Goal: Entertainment & Leisure: Consume media (video, audio)

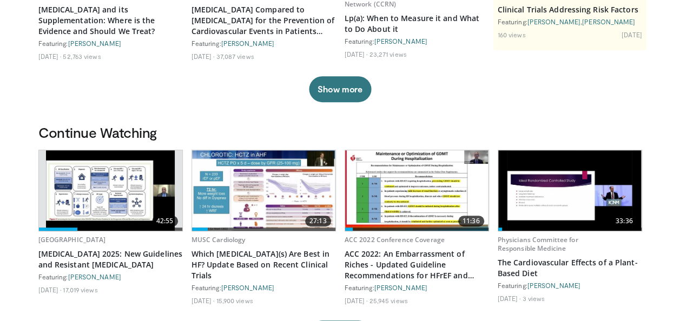
scroll to position [212, 0]
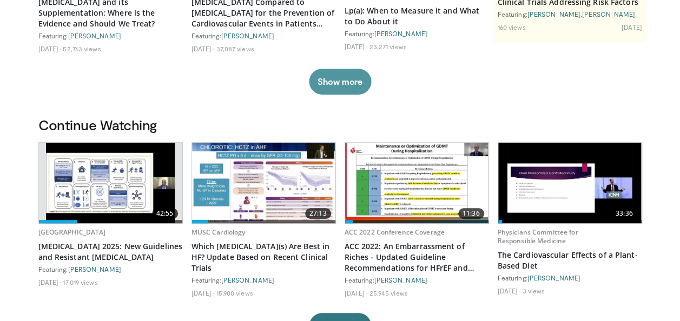
click at [326, 81] on button "Show more" at bounding box center [340, 82] width 62 height 26
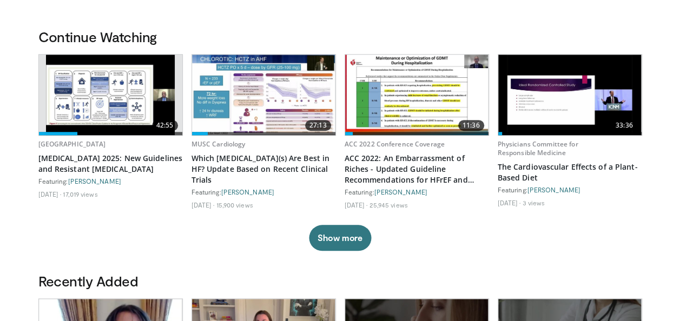
scroll to position [443, 0]
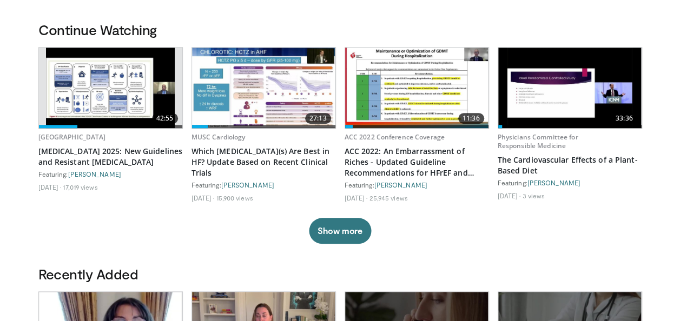
click at [269, 81] on img at bounding box center [263, 88] width 143 height 81
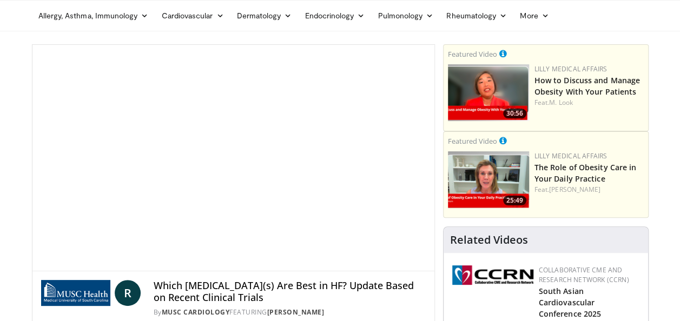
scroll to position [36, 0]
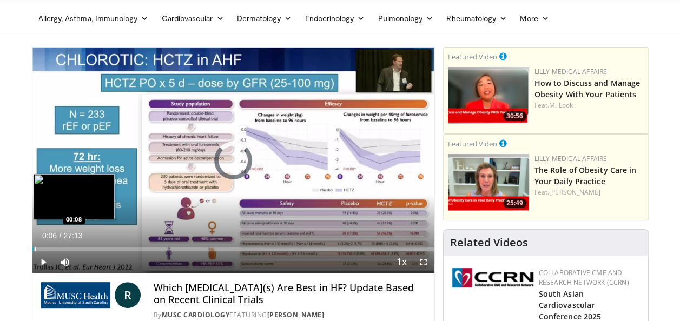
click at [34, 248] on div "Loaded : 0.00% 00:06 00:08" at bounding box center [233, 249] width 402 height 4
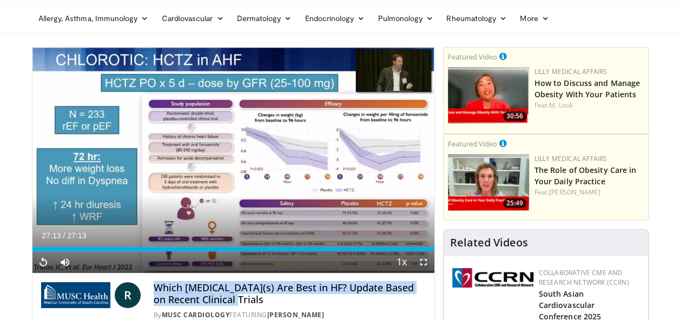
drag, startPoint x: 154, startPoint y: 286, endPoint x: 225, endPoint y: 298, distance: 72.0
click at [225, 298] on h4 "Which Diuretic(s) Are Best in HF? Update Based on Recent Clinical Trials" at bounding box center [290, 293] width 272 height 23
copy h4 "Which Diuretic(s) Are Best in HF? Update Based on Recent Clinical Trials"
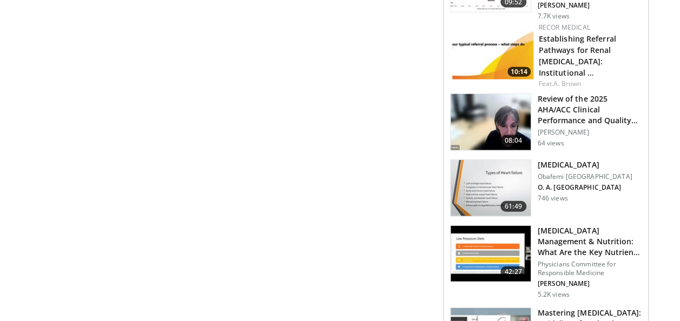
scroll to position [1386, 0]
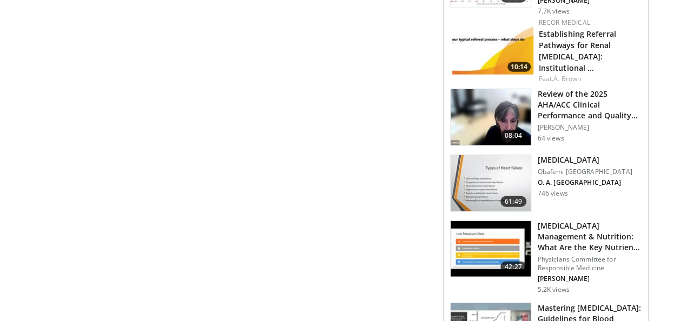
click at [557, 155] on h3 "[MEDICAL_DATA]" at bounding box center [585, 160] width 95 height 11
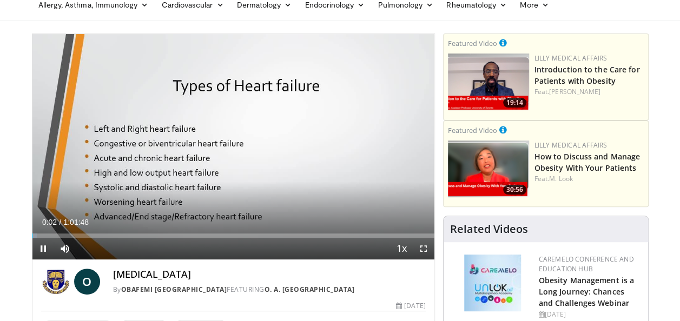
scroll to position [55, 0]
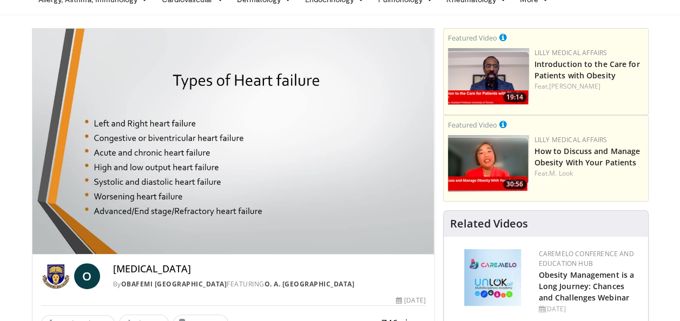
click at [396, 276] on div "[MEDICAL_DATA] By Obafemi [GEOGRAPHIC_DATA] FEATURING O. A. [GEOGRAPHIC_DATA]" at bounding box center [269, 276] width 313 height 26
